Goal: Task Accomplishment & Management: Complete application form

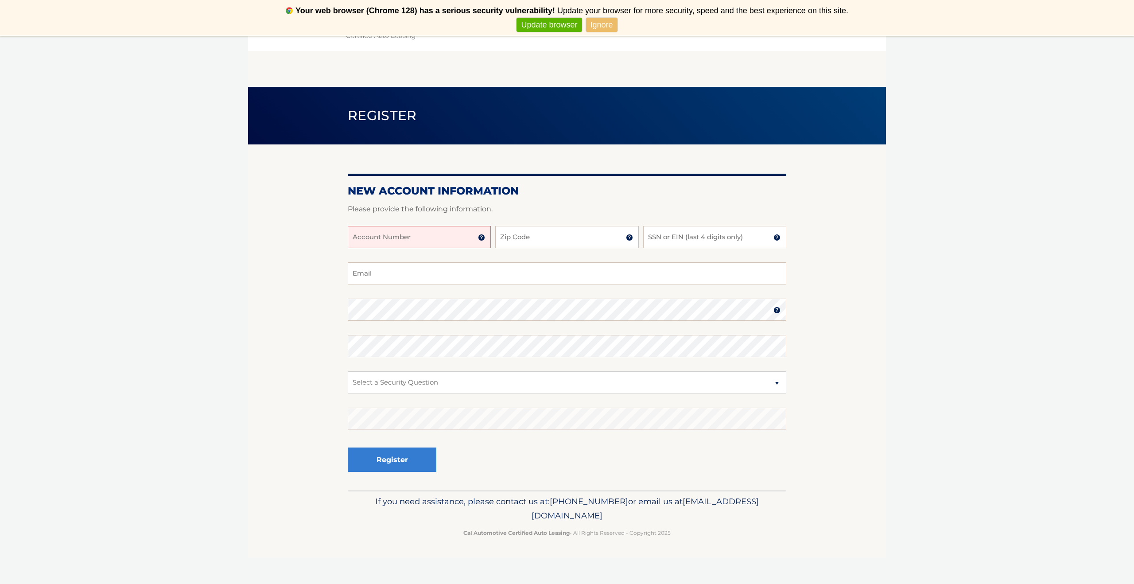
click at [429, 242] on input "Account Number" at bounding box center [419, 237] width 143 height 22
type input "44455539834"
click at [525, 243] on input "Zip Code" at bounding box center [566, 237] width 143 height 22
type input "07628"
click at [689, 245] on input "SSN or EIN (last 4 digits only)" at bounding box center [714, 237] width 143 height 22
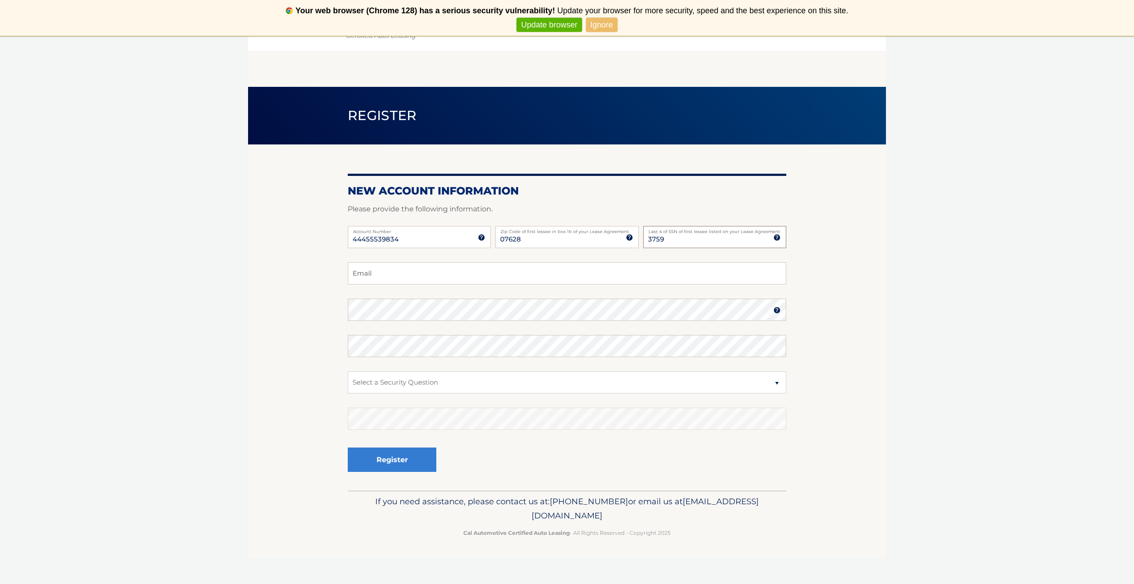
type input "3759"
click at [684, 280] on input "Email" at bounding box center [567, 273] width 439 height 22
type input "[EMAIL_ADDRESS][DOMAIN_NAME]"
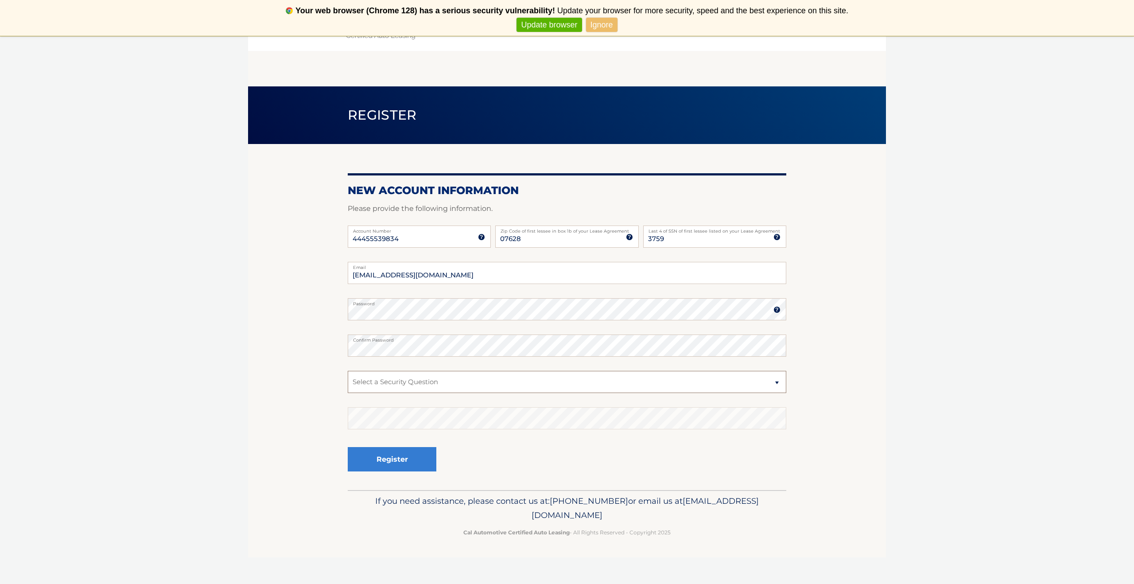
click at [553, 383] on select "Select a Security Question What was the name of your elementary school? What is…" at bounding box center [567, 382] width 439 height 22
select select "1"
click at [416, 459] on button "Register" at bounding box center [392, 459] width 89 height 24
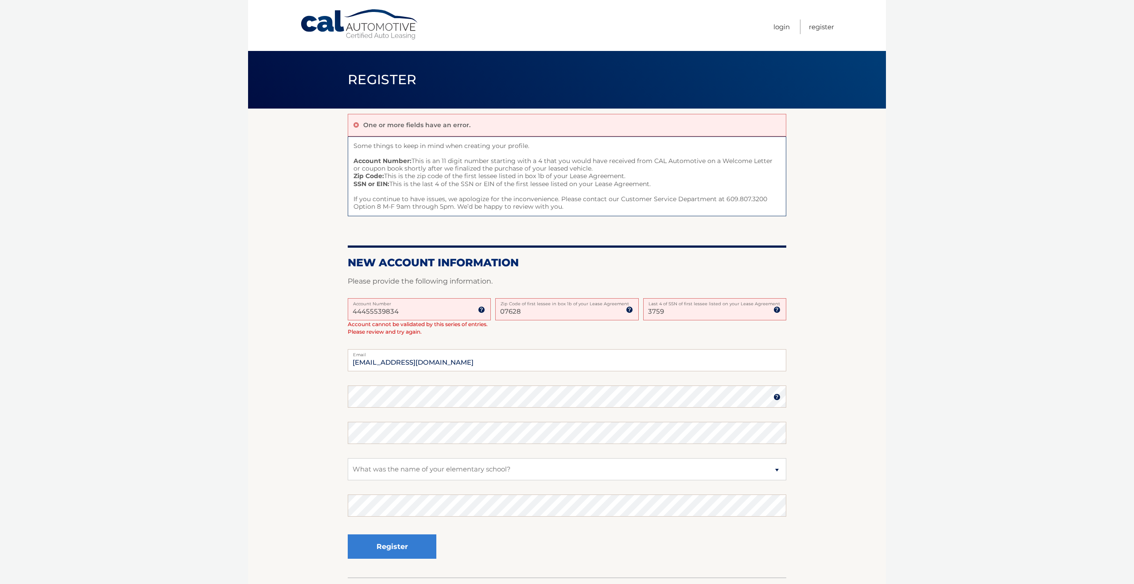
click at [405, 312] on input "44455539834" at bounding box center [419, 309] width 143 height 22
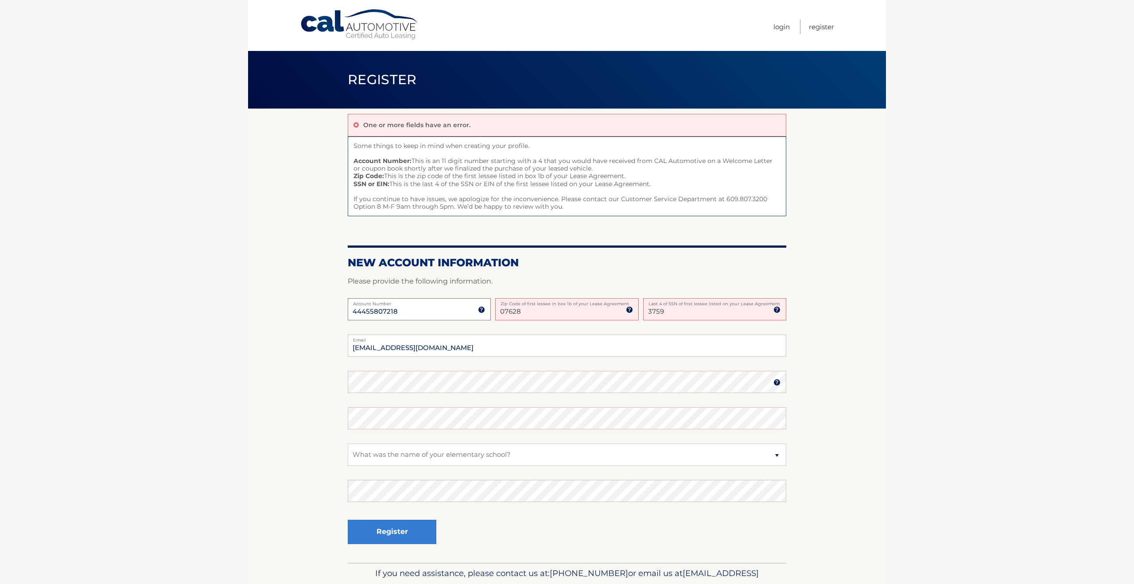
type input "44455807218"
click at [412, 459] on select "Select a Security Question What was the name of your elementary school? What is…" at bounding box center [567, 454] width 439 height 22
click at [413, 527] on button "Register" at bounding box center [392, 531] width 89 height 24
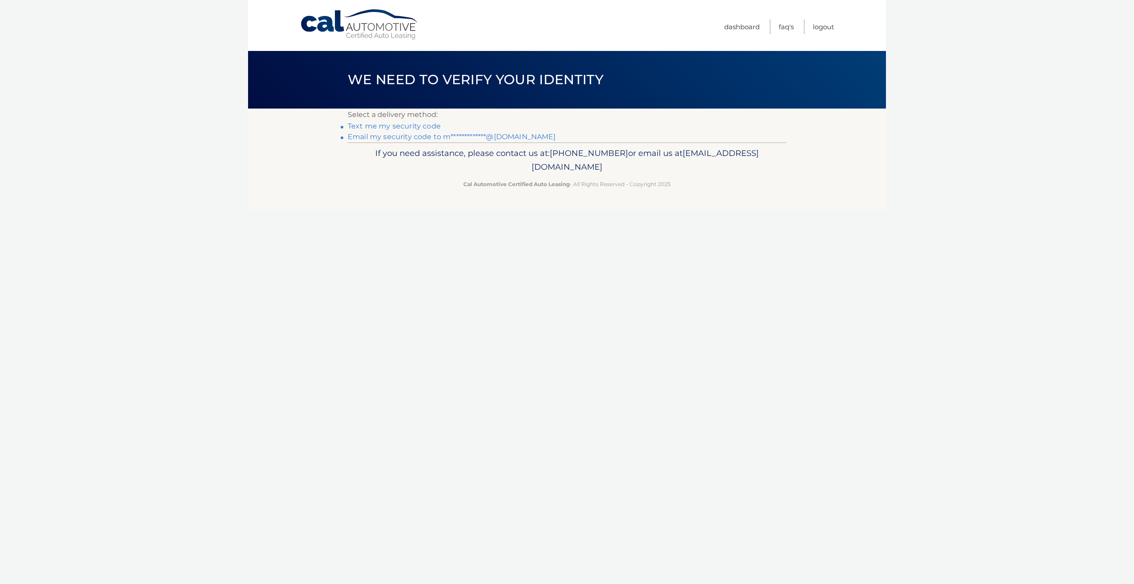
click at [429, 140] on link "**********" at bounding box center [452, 136] width 208 height 8
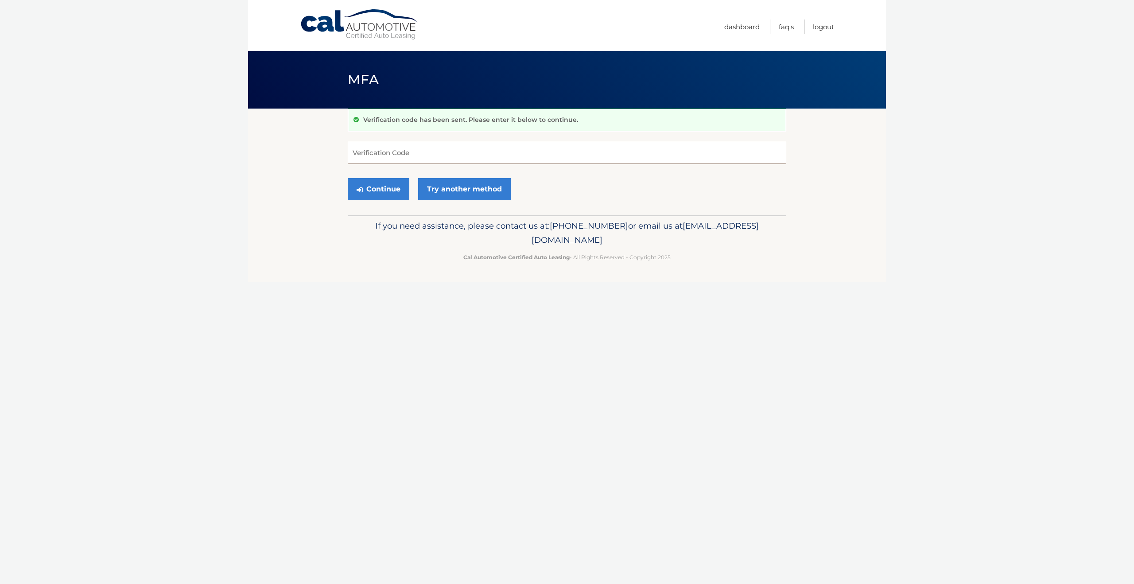
click at [423, 153] on input "Verification Code" at bounding box center [567, 153] width 439 height 22
type input "703509"
click at [393, 195] on button "Continue" at bounding box center [379, 189] width 62 height 22
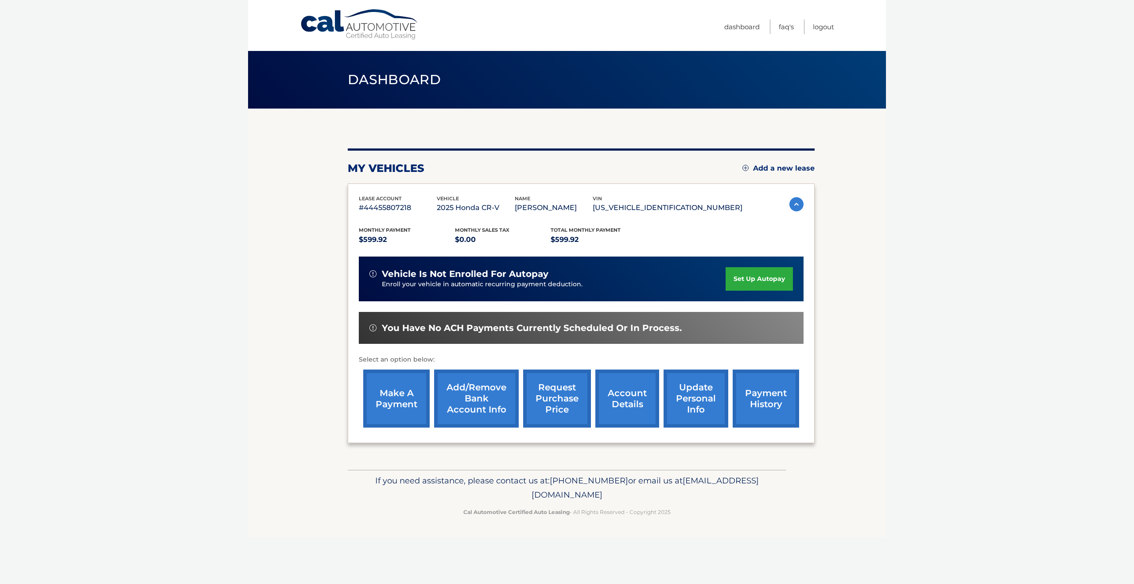
click at [777, 378] on link "payment history" at bounding box center [766, 399] width 66 height 58
click at [547, 396] on link "request purchase price" at bounding box center [557, 399] width 68 height 58
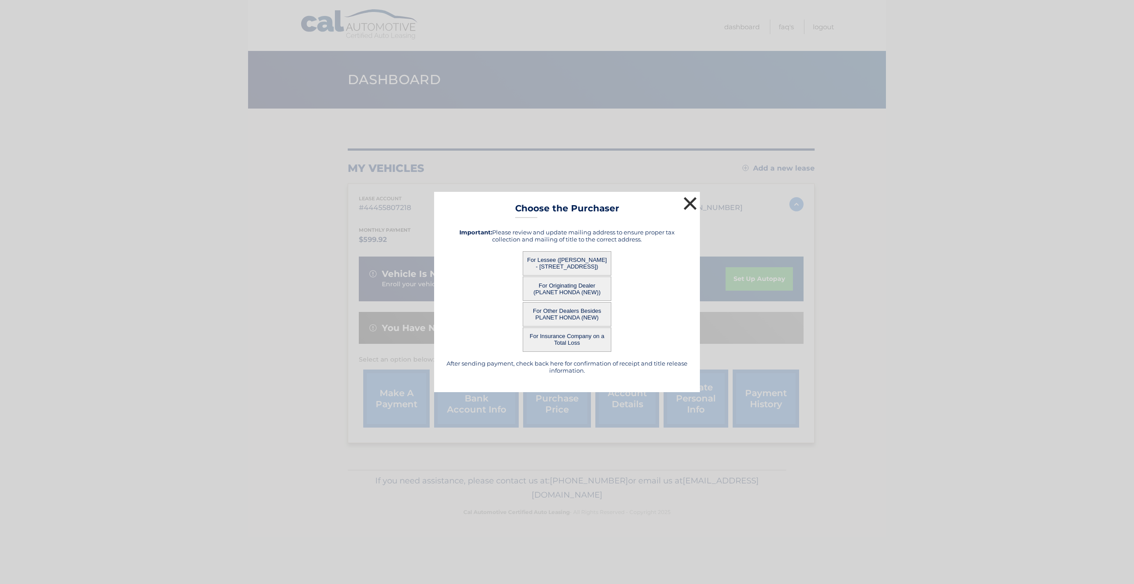
click at [690, 205] on button "×" at bounding box center [690, 204] width 18 height 18
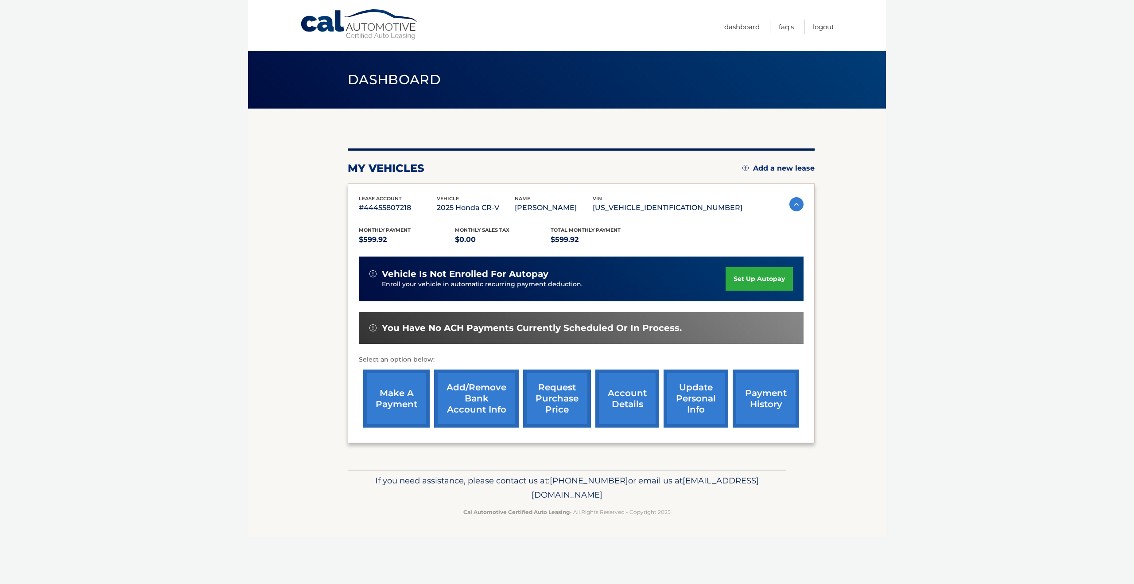
click at [632, 405] on link "account details" at bounding box center [627, 399] width 64 height 58
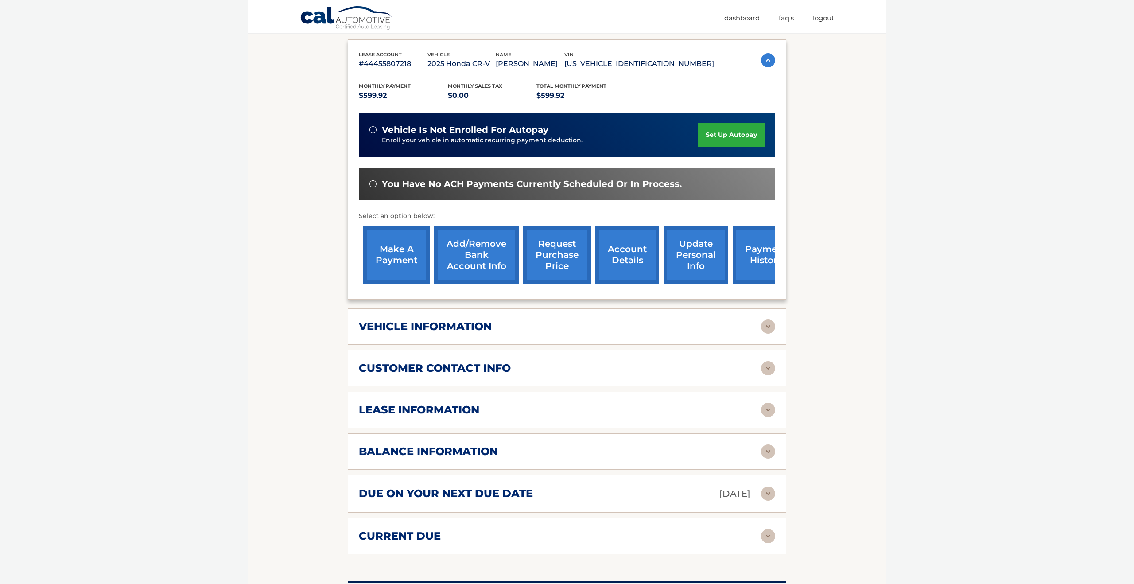
scroll to position [156, 0]
click at [449, 412] on h2 "lease information" at bounding box center [419, 409] width 121 height 13
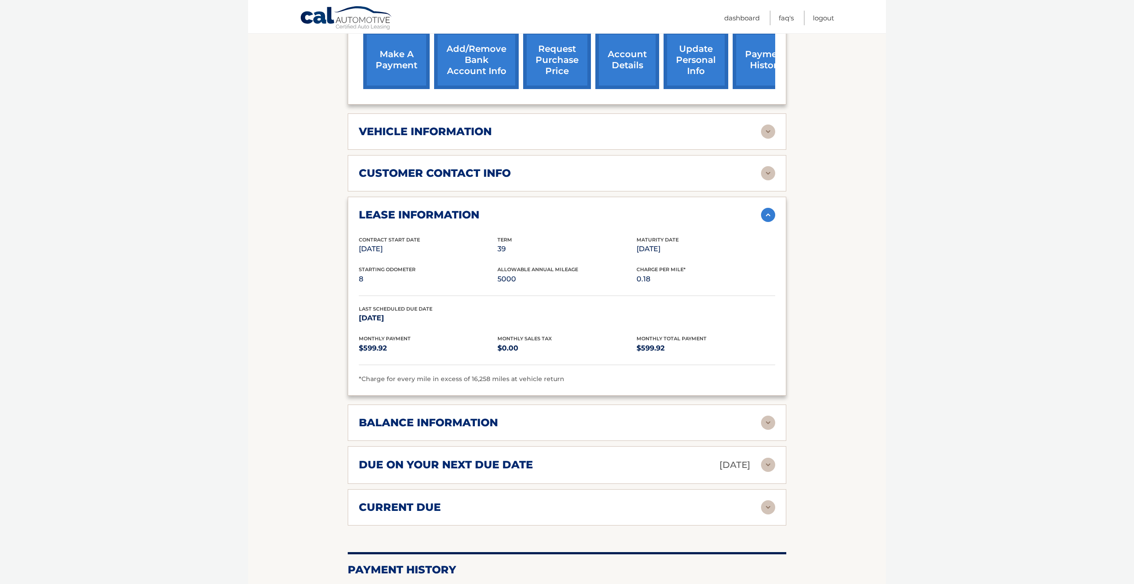
scroll to position [355, 0]
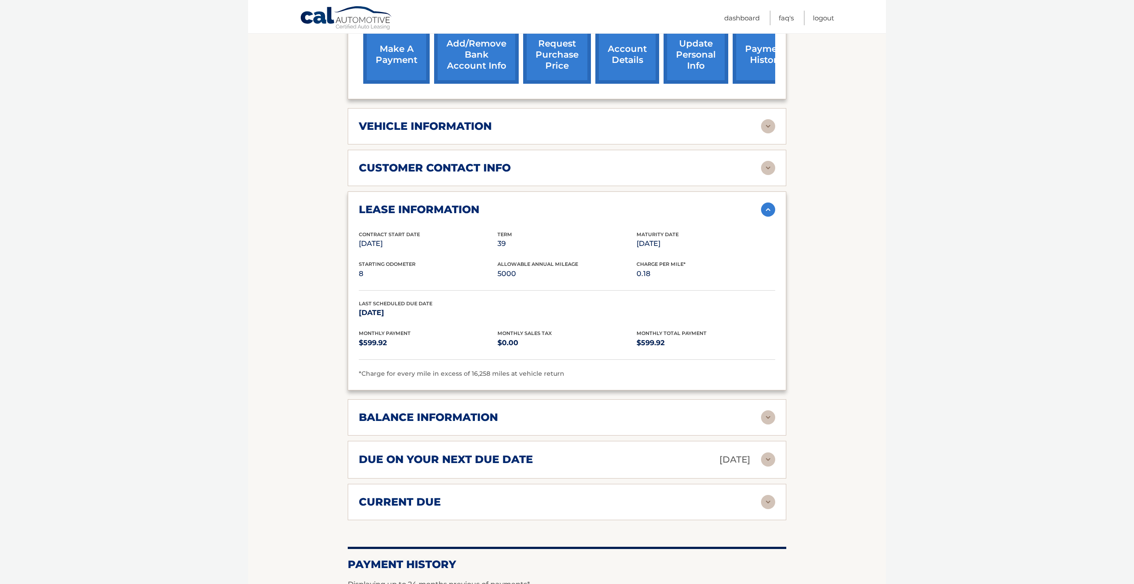
click at [473, 419] on h2 "balance information" at bounding box center [428, 417] width 139 height 13
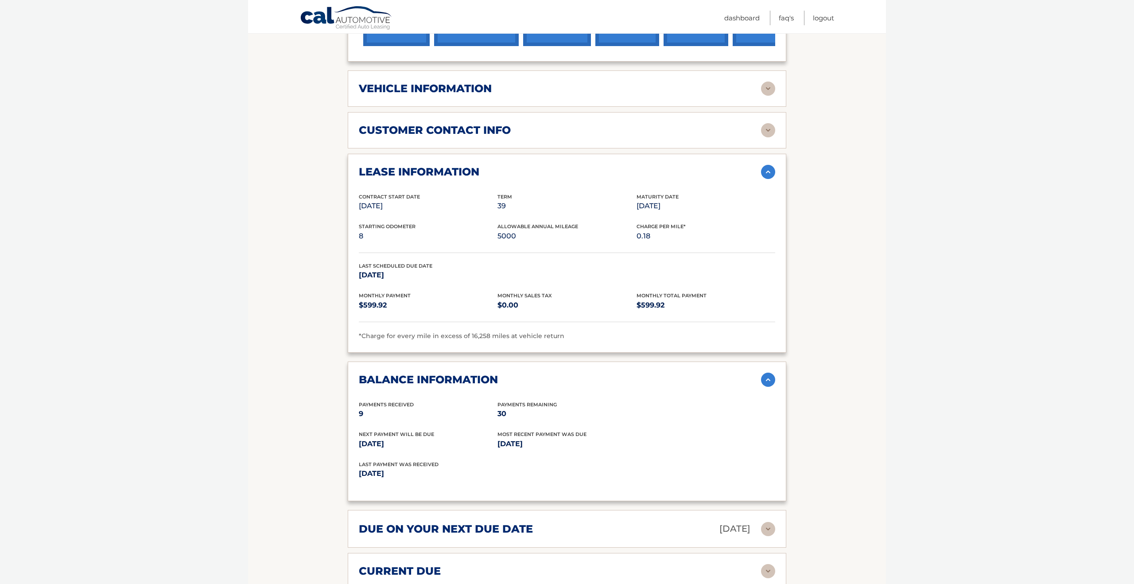
scroll to position [395, 0]
click at [431, 381] on h2 "balance information" at bounding box center [428, 378] width 139 height 13
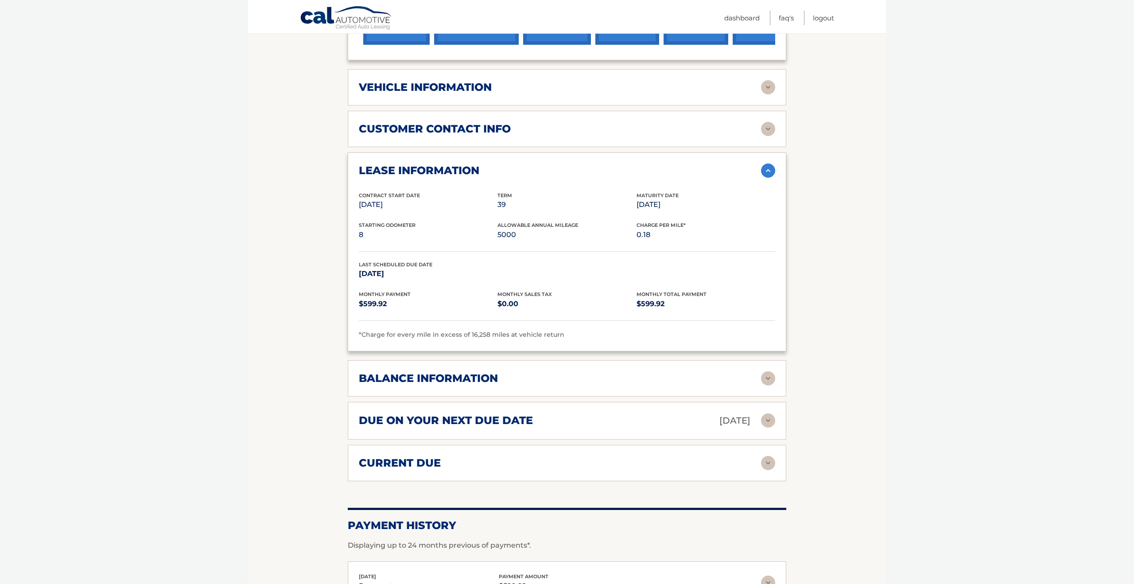
click at [428, 419] on h2 "due on your next due date" at bounding box center [446, 420] width 174 height 13
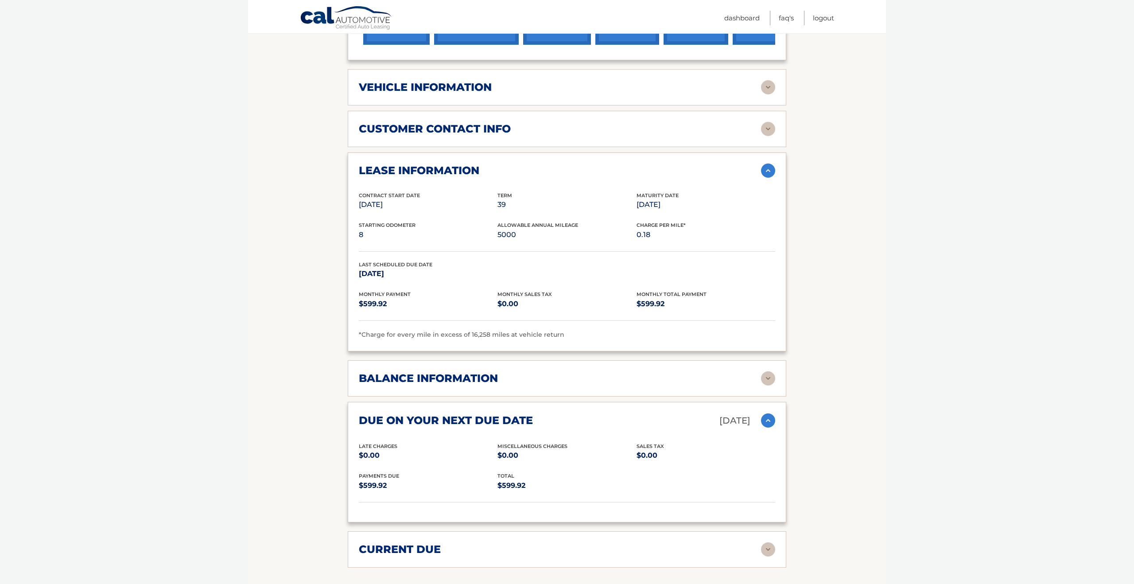
click at [429, 419] on h2 "due on your next due date" at bounding box center [446, 420] width 174 height 13
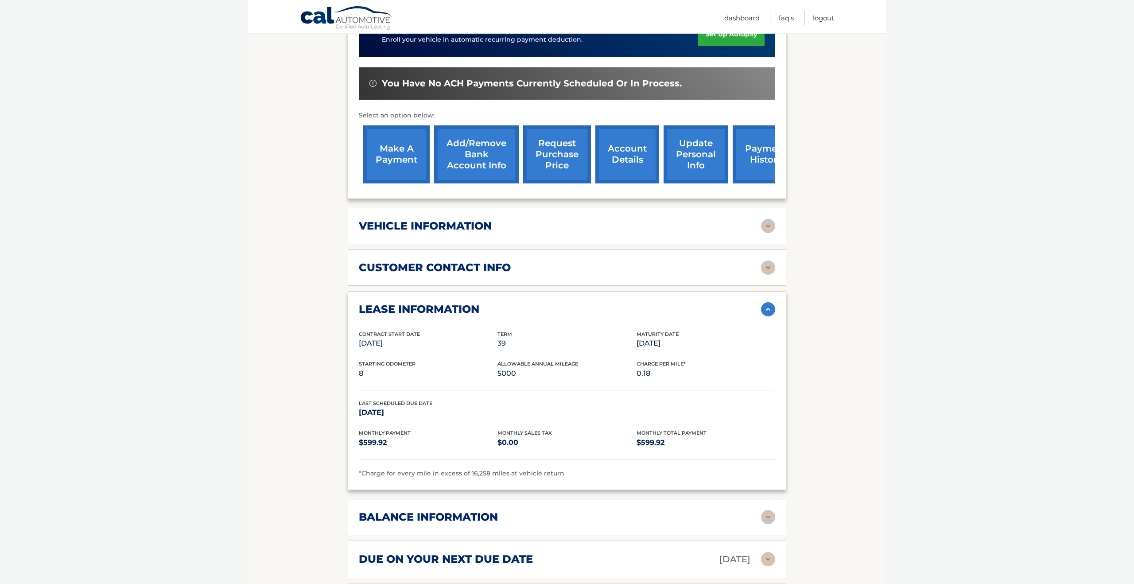
scroll to position [249, 0]
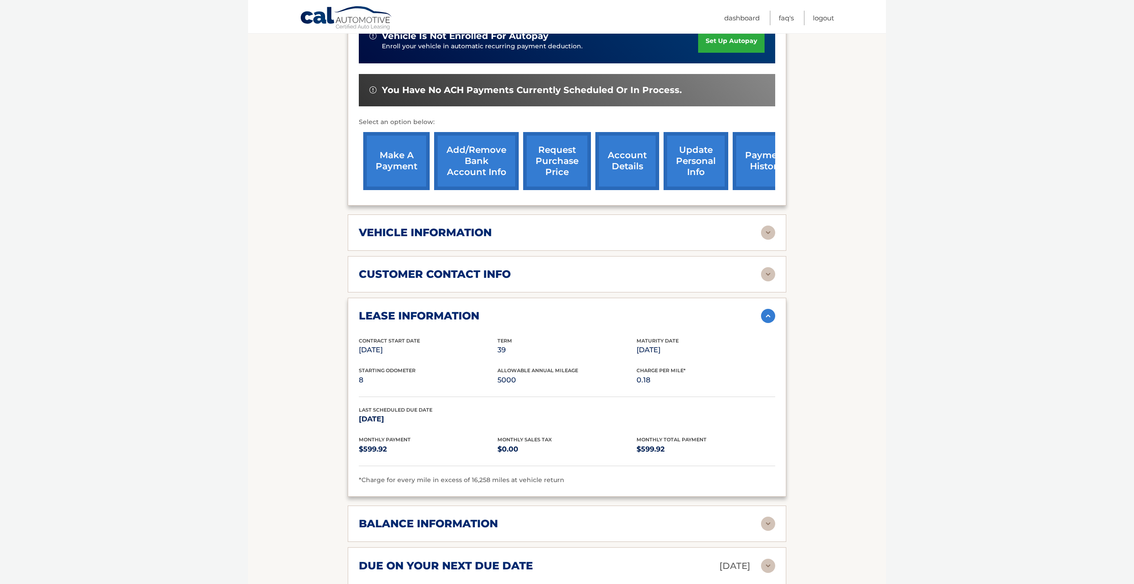
click at [443, 323] on div "lease information Contract Start Date [DATE] Term 39 Maturity Date [DATE] Start…" at bounding box center [567, 397] width 439 height 199
click at [459, 280] on h2 "customer contact info" at bounding box center [435, 274] width 152 height 13
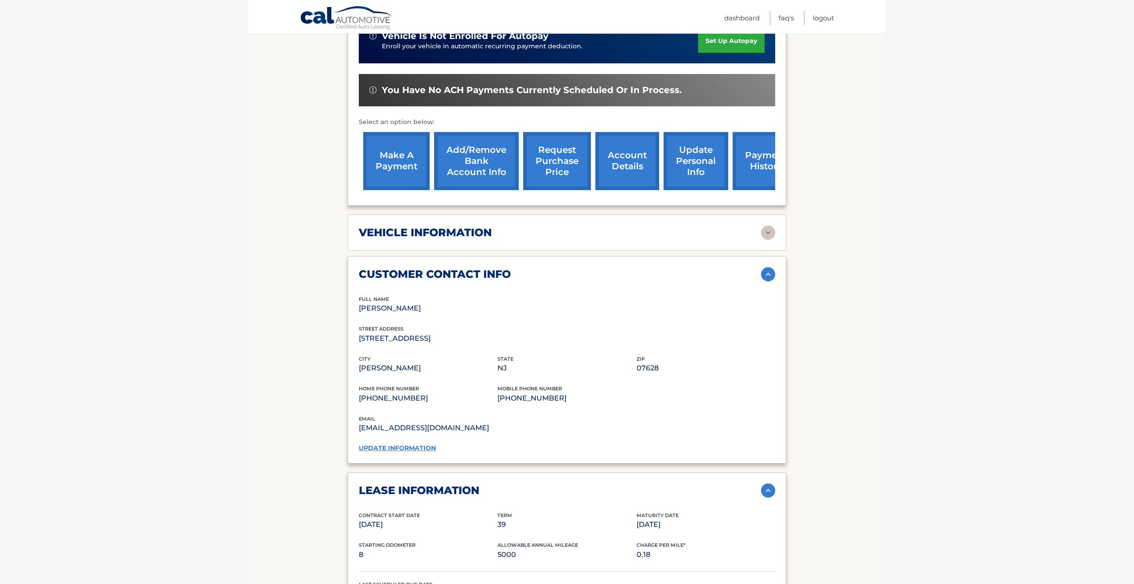
click at [458, 272] on h2 "customer contact info" at bounding box center [435, 274] width 152 height 13
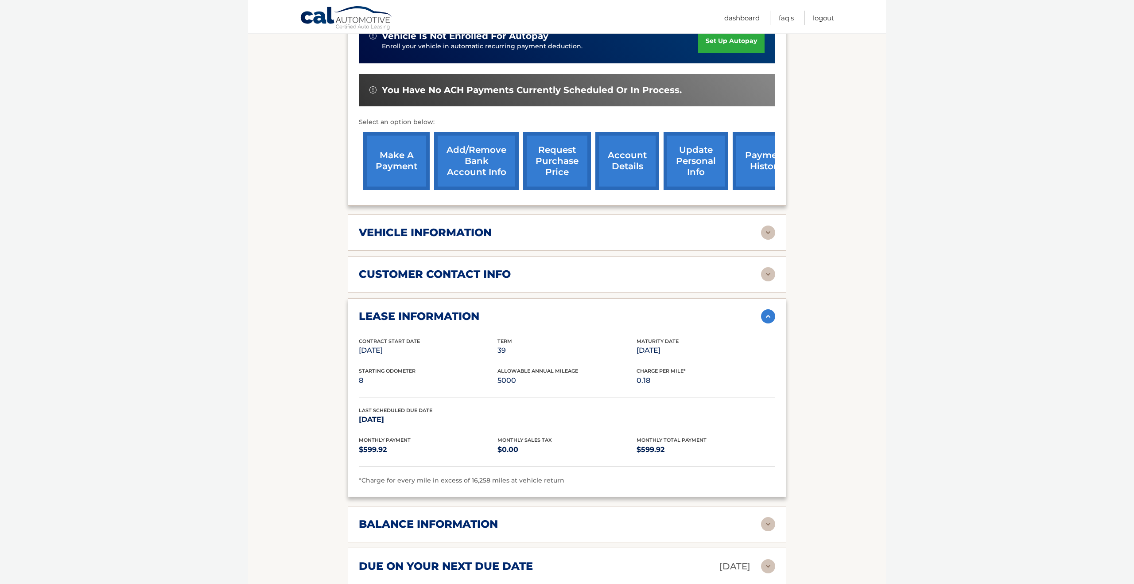
click at [464, 235] on h2 "vehicle information" at bounding box center [425, 232] width 133 height 13
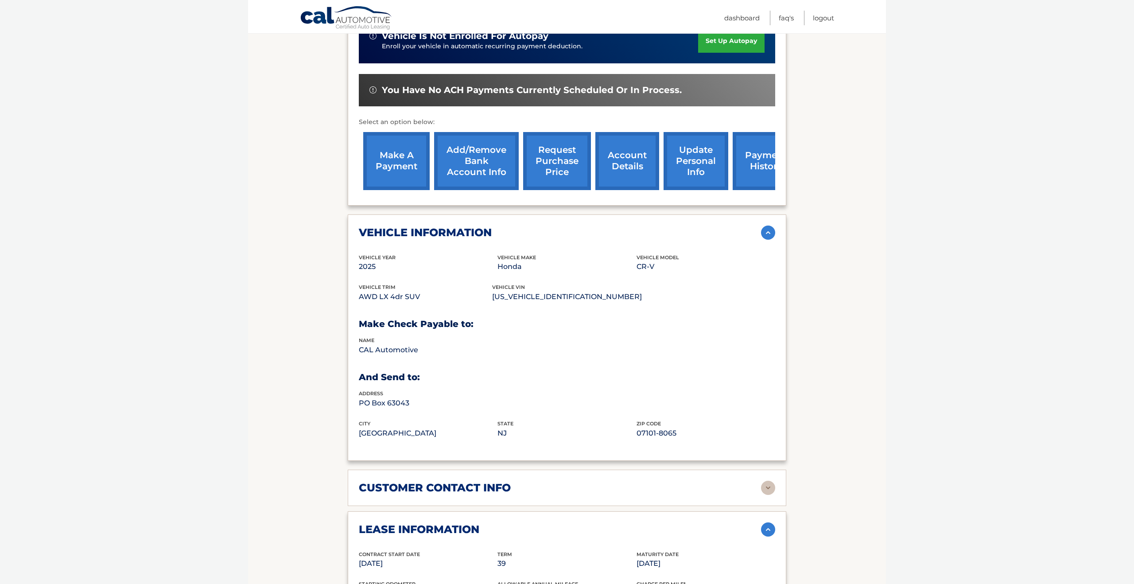
click at [464, 235] on h2 "vehicle information" at bounding box center [425, 232] width 133 height 13
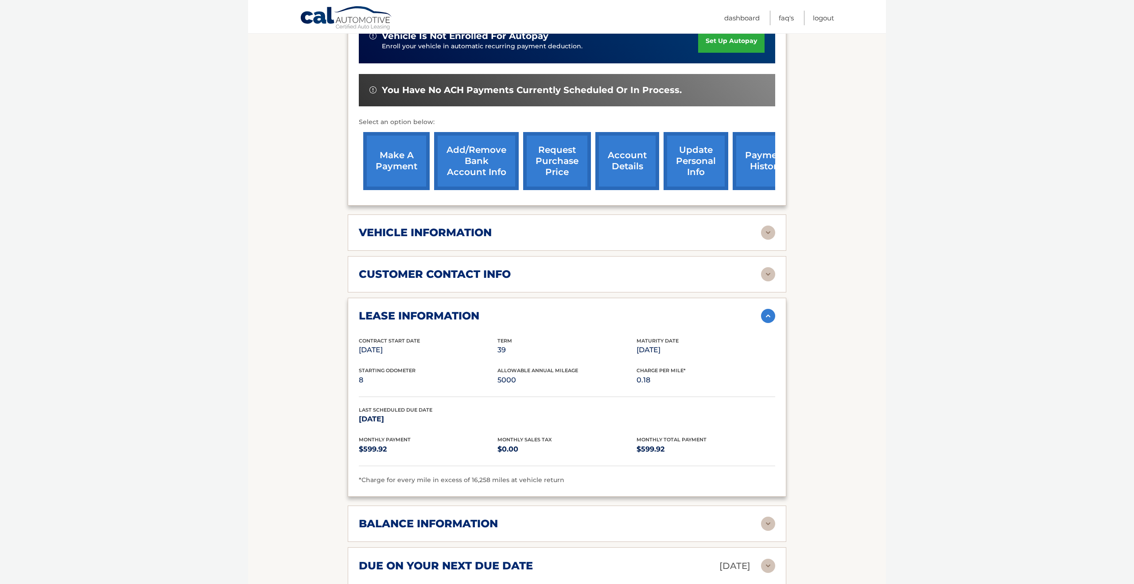
click at [469, 304] on div "lease information Contract Start Date Jan 11, 2025 Term 39 Maturity Date Apr 11…" at bounding box center [567, 397] width 439 height 199
click at [470, 309] on h2 "lease information" at bounding box center [419, 315] width 121 height 13
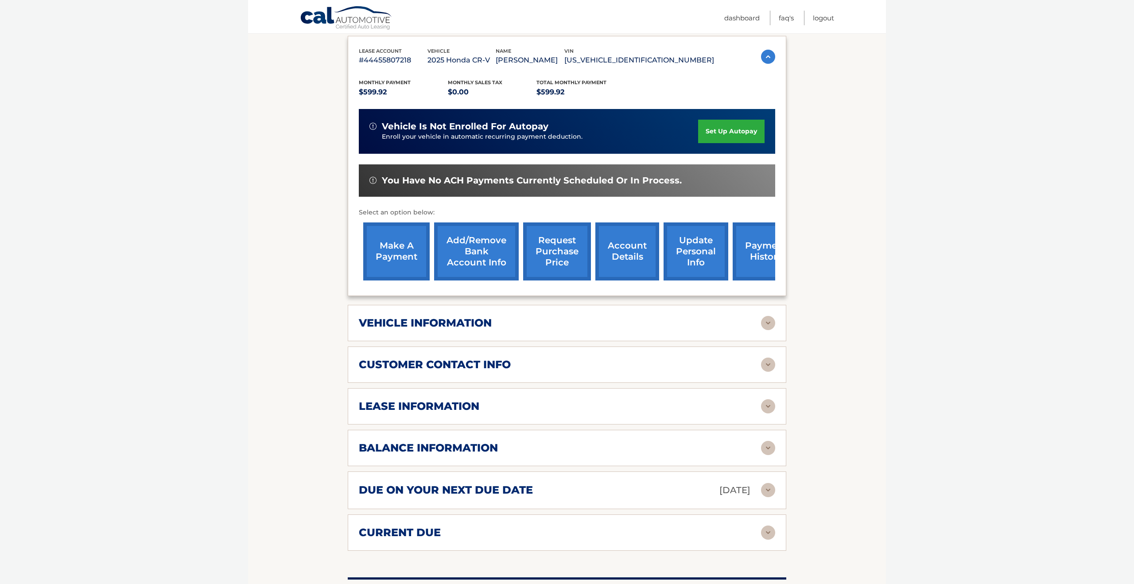
scroll to position [161, 0]
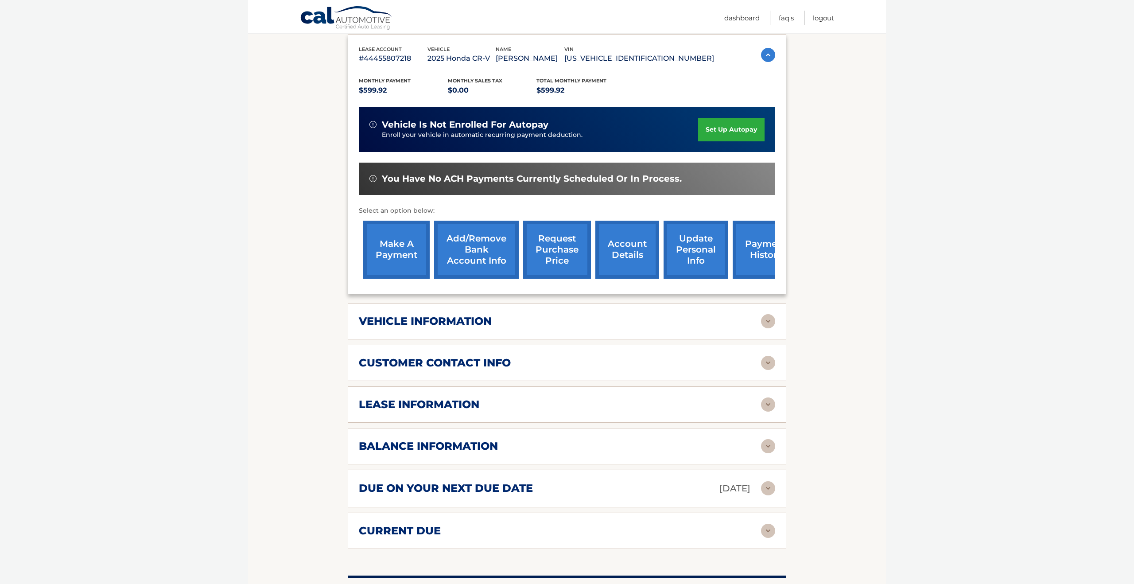
click at [580, 409] on div "lease information" at bounding box center [560, 404] width 402 height 13
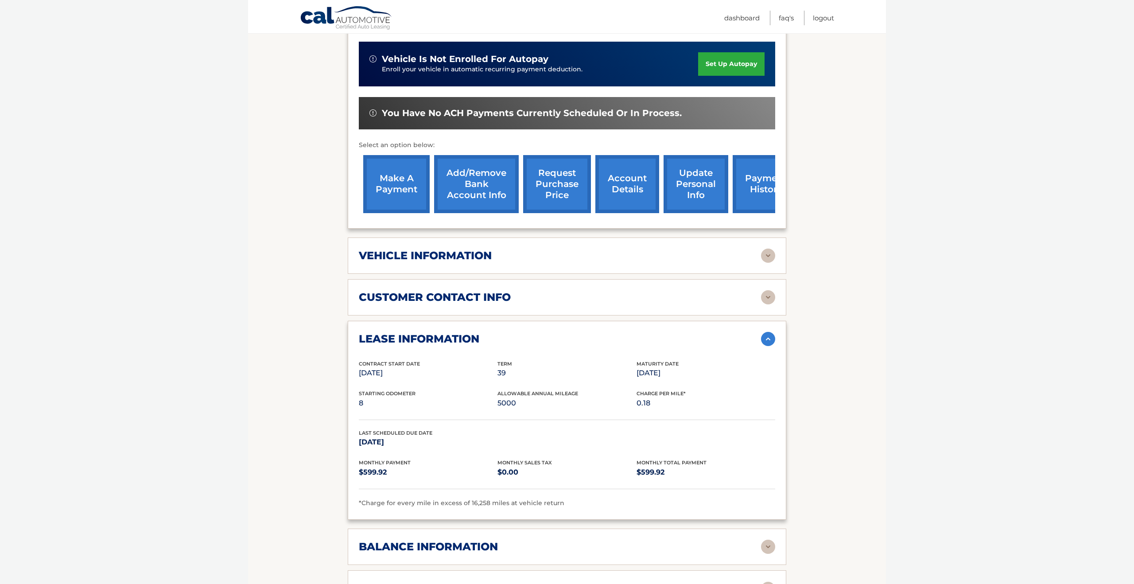
scroll to position [229, 0]
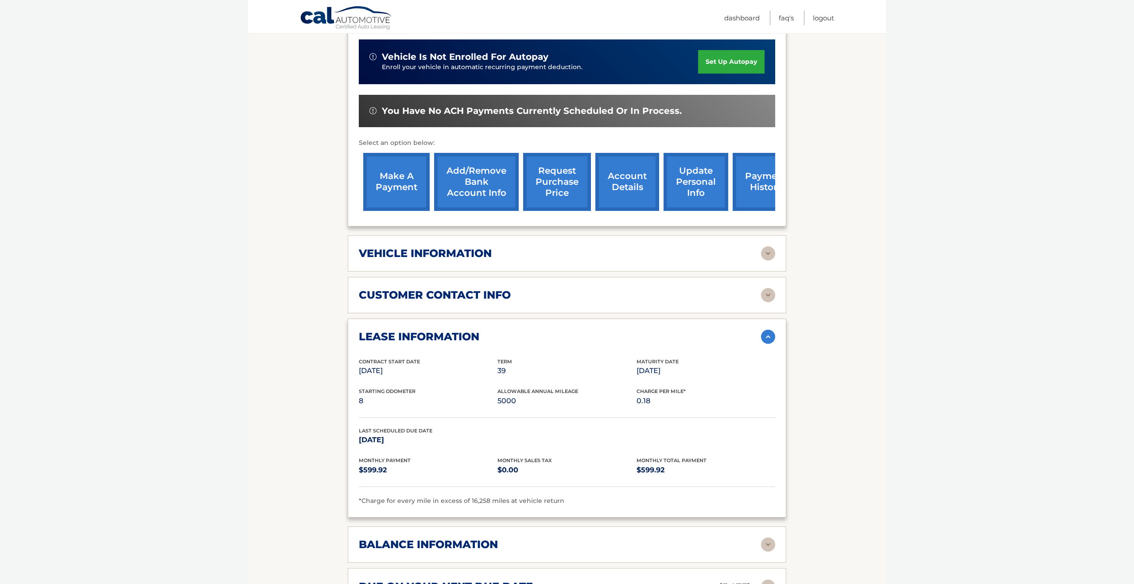
click at [627, 339] on div "lease information" at bounding box center [560, 336] width 402 height 13
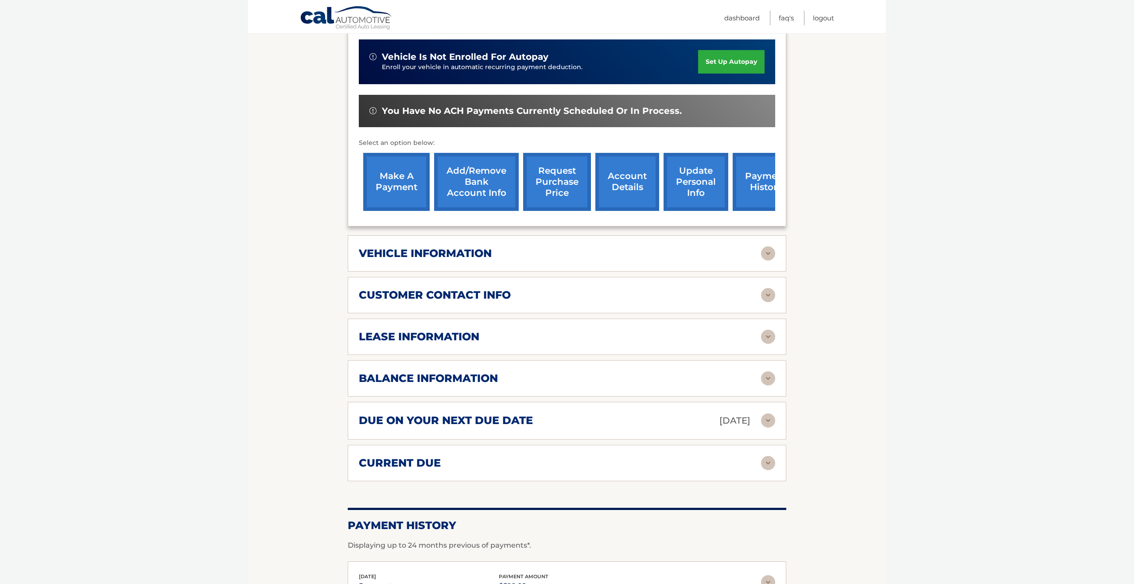
click at [570, 418] on div "due on your next due date Oct 11, 2025" at bounding box center [560, 421] width 402 height 16
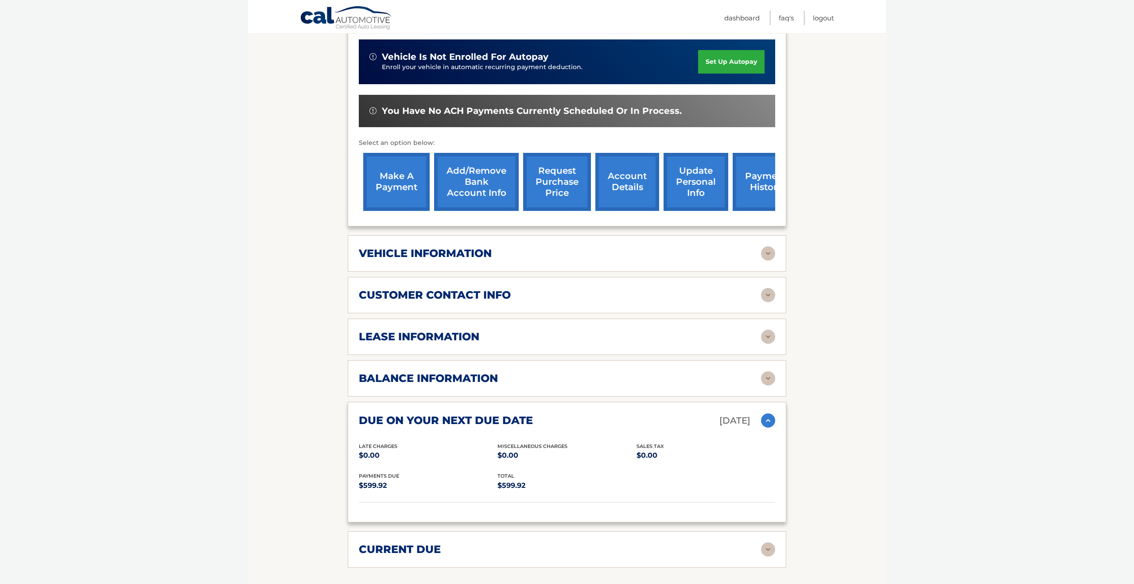
click at [570, 418] on div "due on your next due date Oct 11, 2025" at bounding box center [560, 421] width 402 height 16
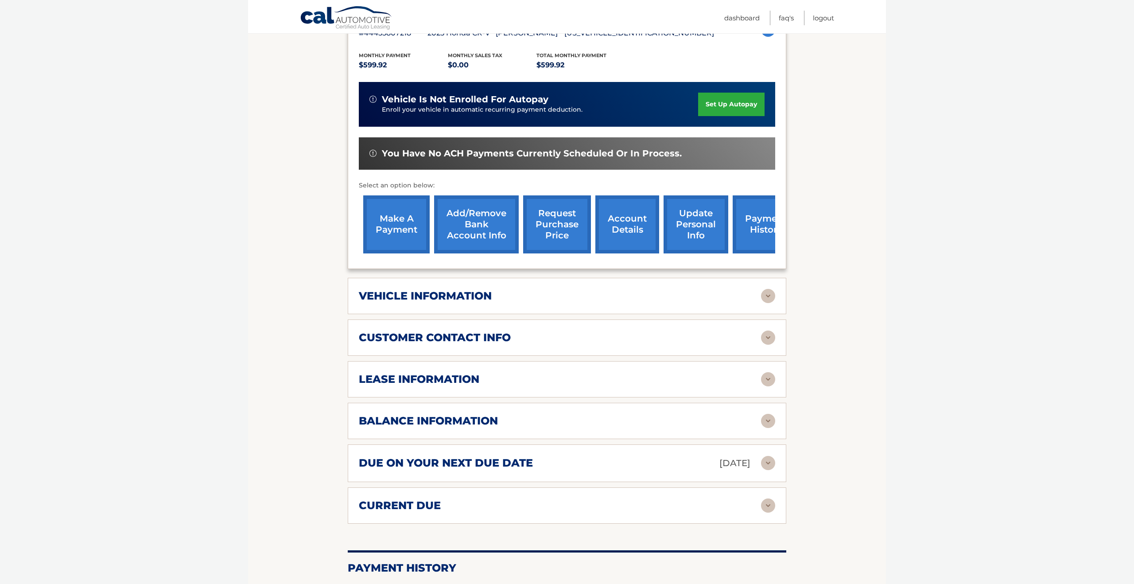
scroll to position [180, 0]
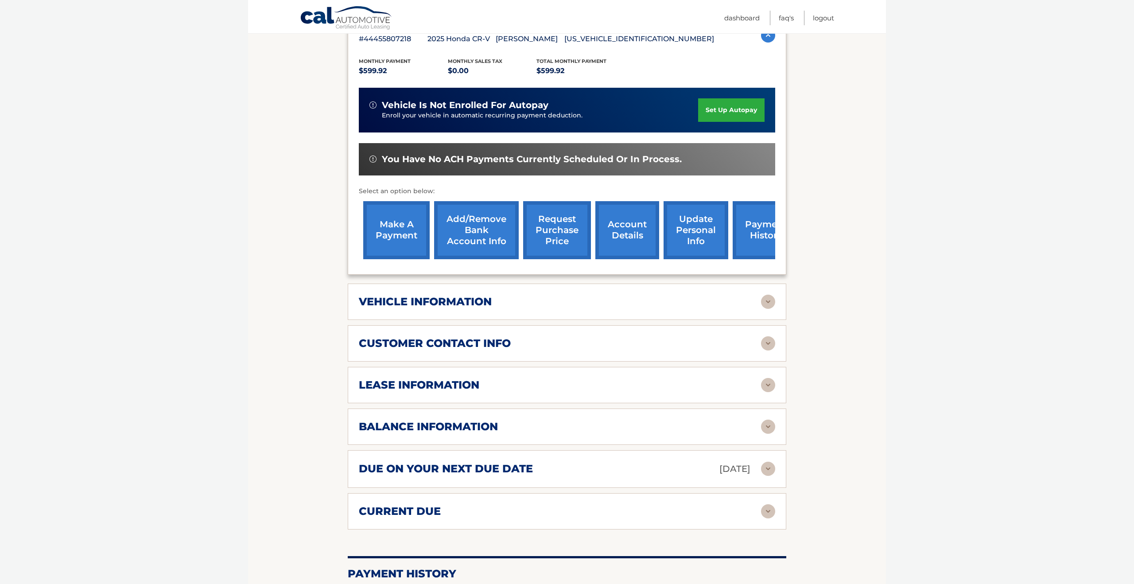
click at [468, 390] on h2 "lease information" at bounding box center [419, 384] width 121 height 13
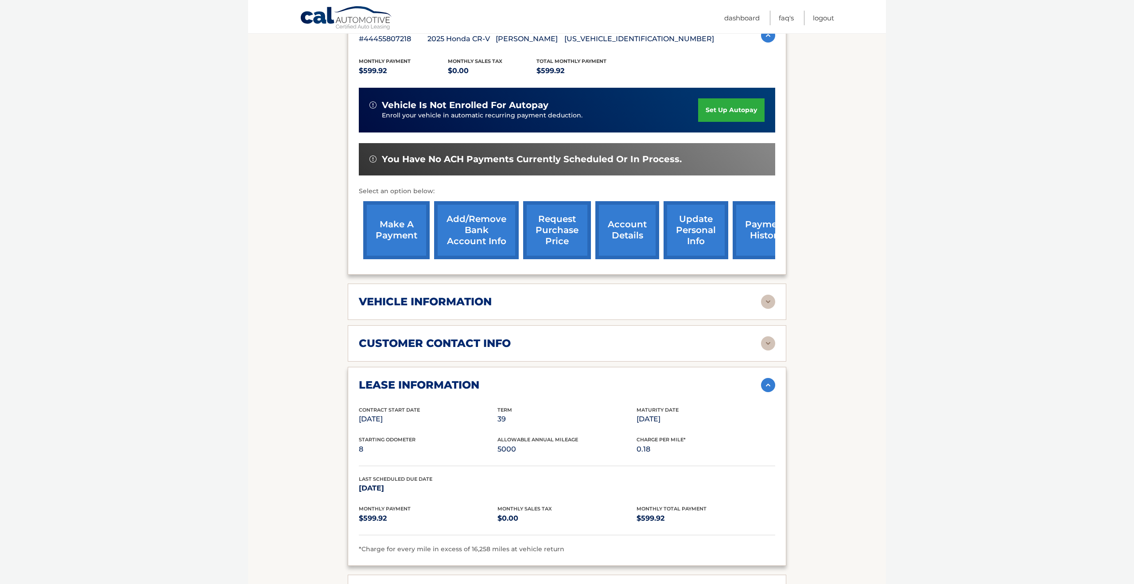
click at [442, 384] on h2 "lease information" at bounding box center [419, 384] width 121 height 13
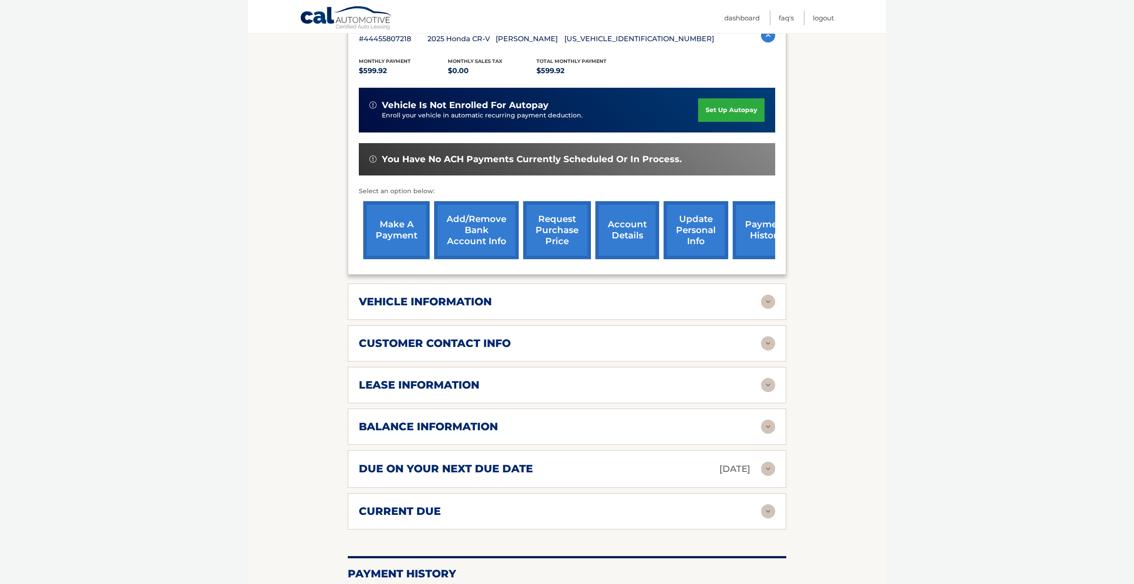
click at [455, 431] on h2 "balance information" at bounding box center [428, 426] width 139 height 13
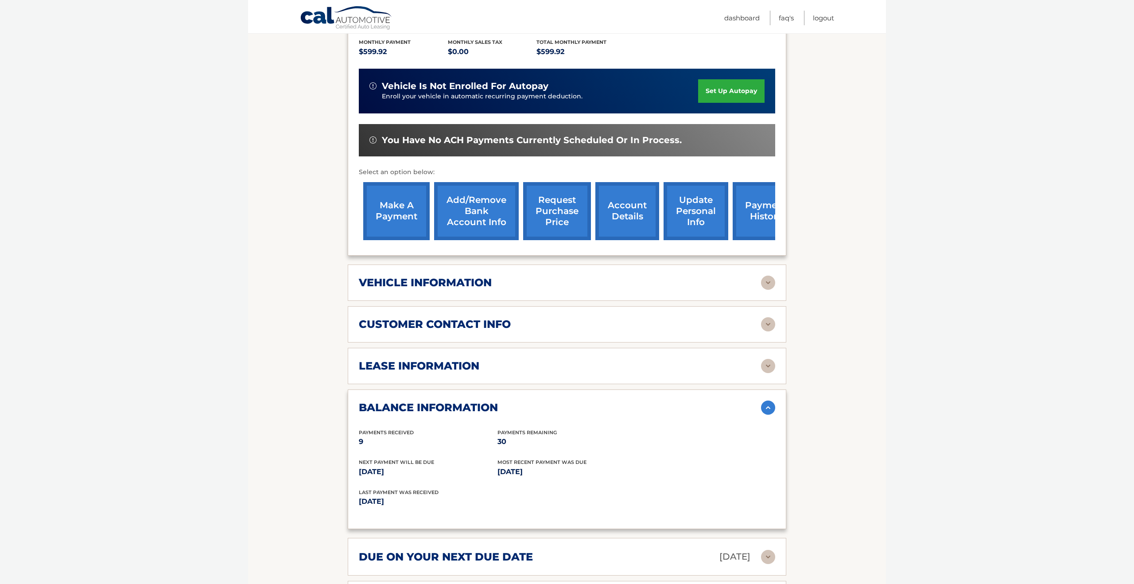
scroll to position [200, 0]
click at [409, 405] on h2 "balance information" at bounding box center [428, 407] width 139 height 13
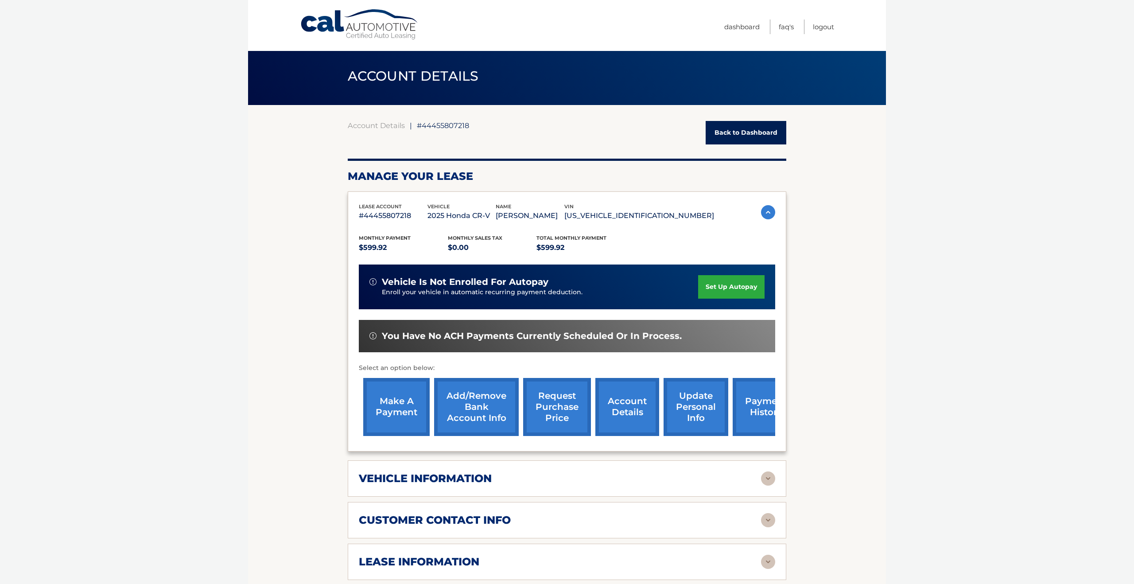
scroll to position [0, 0]
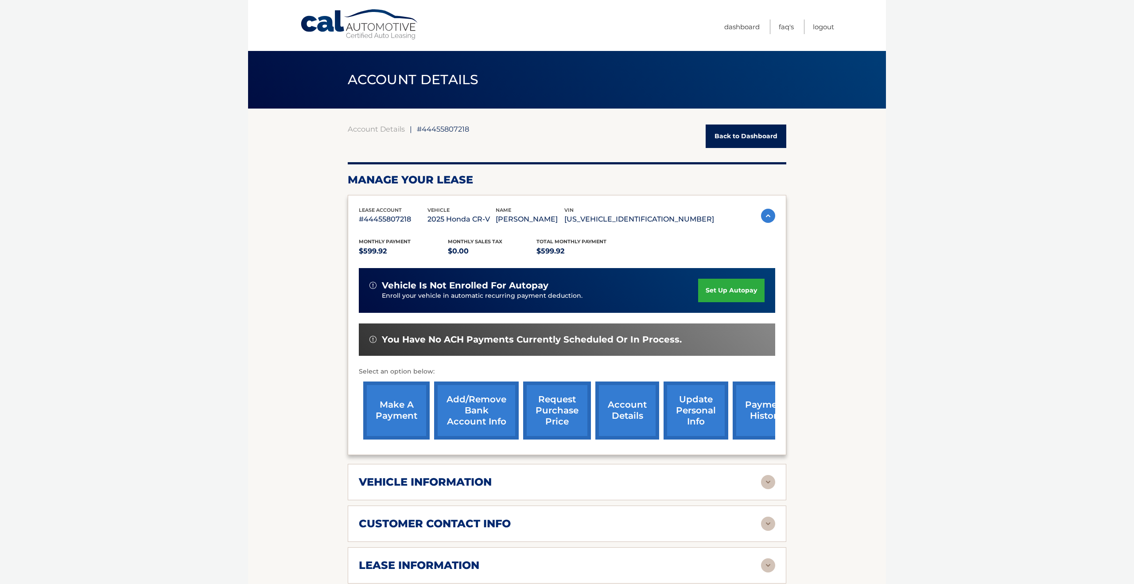
click at [746, 136] on link "Back to Dashboard" at bounding box center [746, 136] width 81 height 23
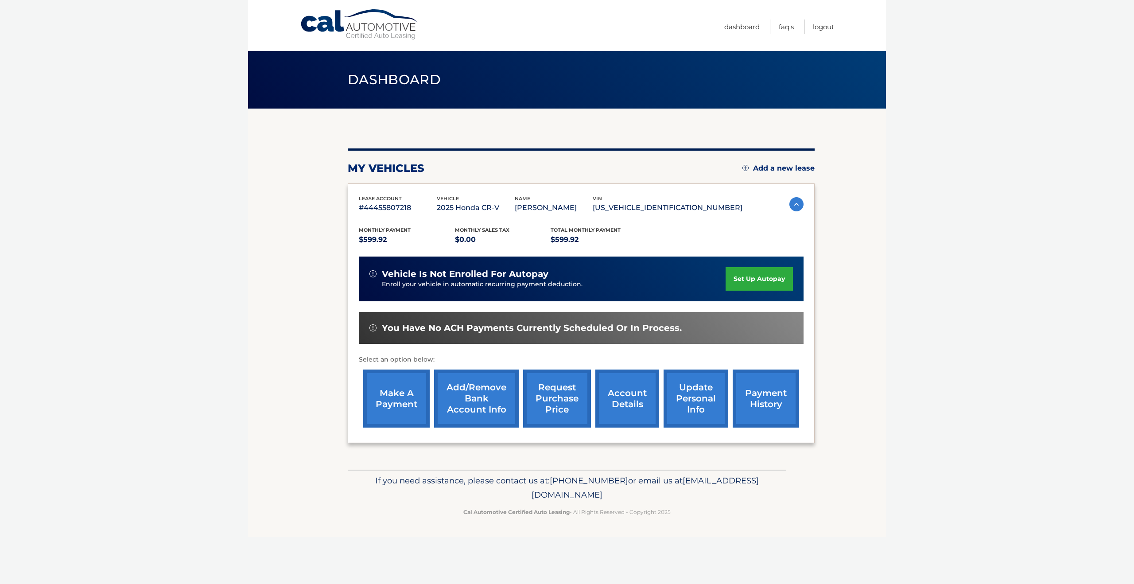
click at [553, 397] on link "request purchase price" at bounding box center [557, 399] width 68 height 58
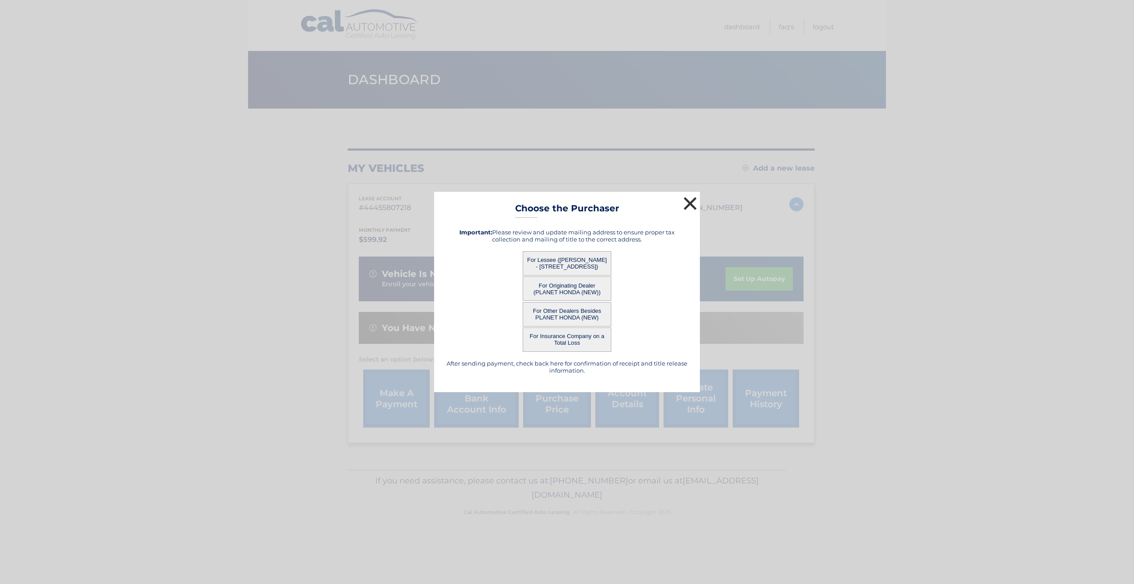
click at [689, 200] on button "×" at bounding box center [690, 204] width 18 height 18
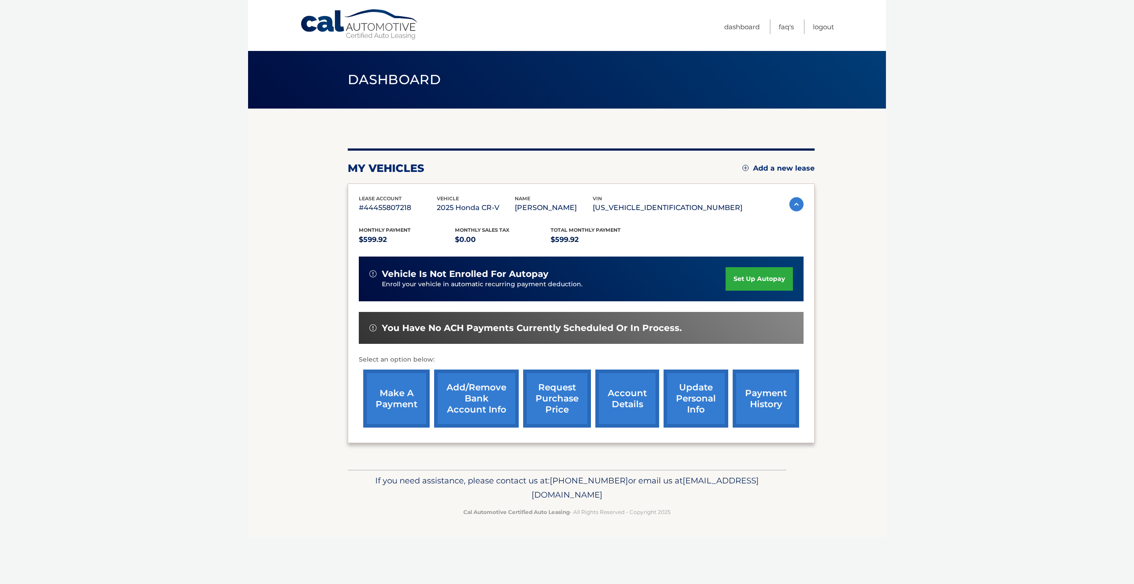
click at [777, 171] on link "Add a new lease" at bounding box center [779, 168] width 72 height 9
click at [791, 201] on img at bounding box center [797, 204] width 14 height 14
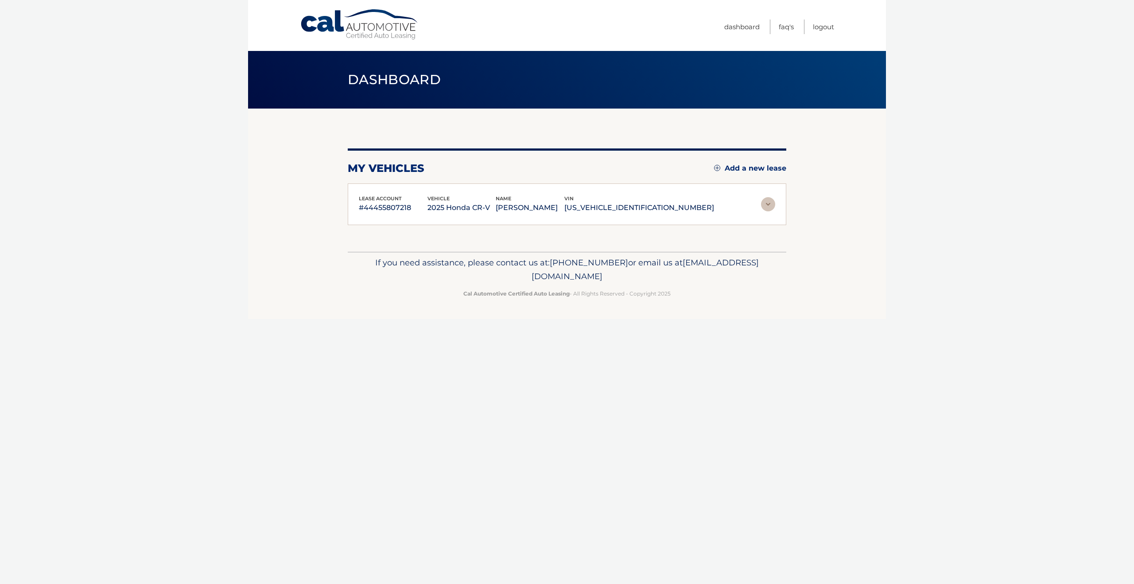
click at [791, 201] on section "You are registered for this site, but you haven't enrolled in online payments. …" at bounding box center [567, 180] width 638 height 143
click at [788, 29] on link "FAQ's" at bounding box center [786, 26] width 15 height 15
